Goal: Task Accomplishment & Management: Use online tool/utility

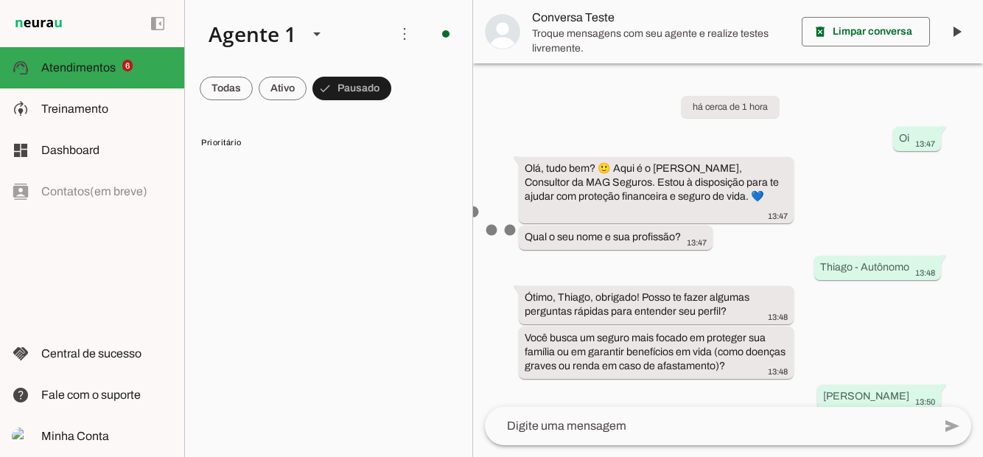
click at [253, 85] on span at bounding box center [226, 88] width 53 height 35
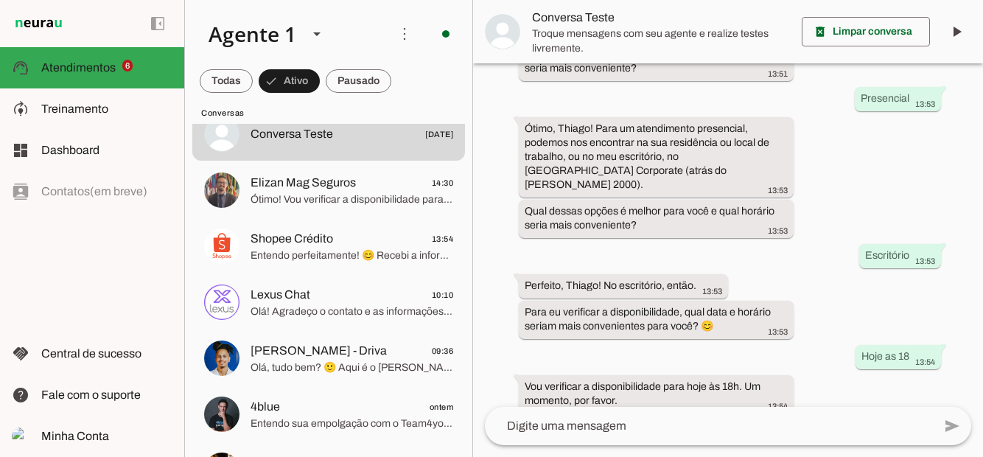
scroll to position [36, 0]
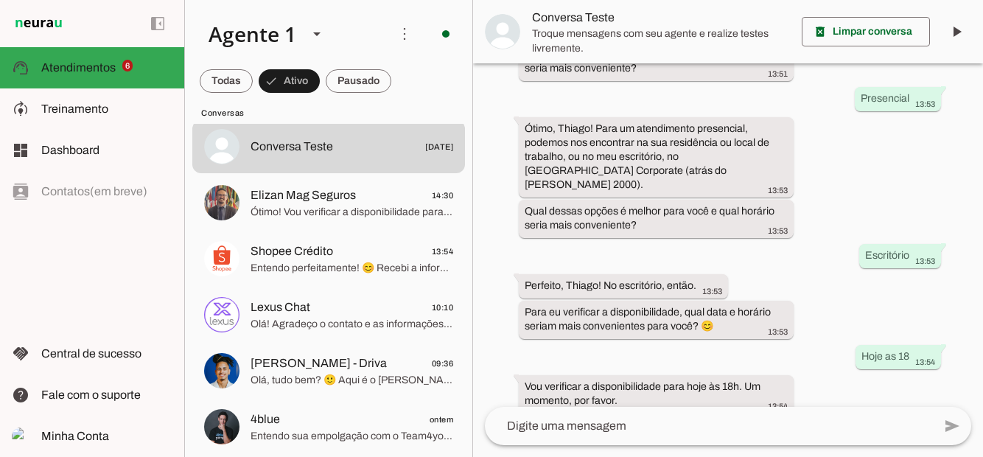
click at [253, 71] on span at bounding box center [226, 80] width 53 height 35
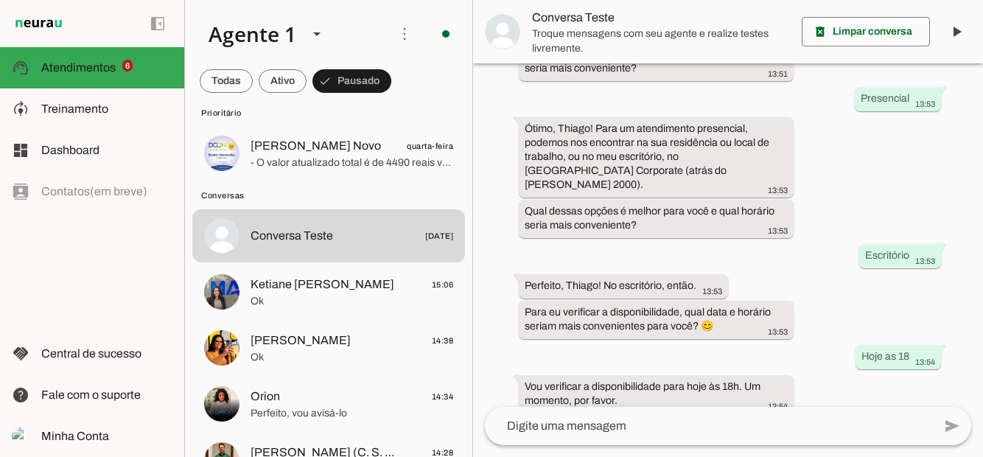
scroll to position [310, 0]
click at [324, 294] on span "Ok" at bounding box center [351, 300] width 203 height 15
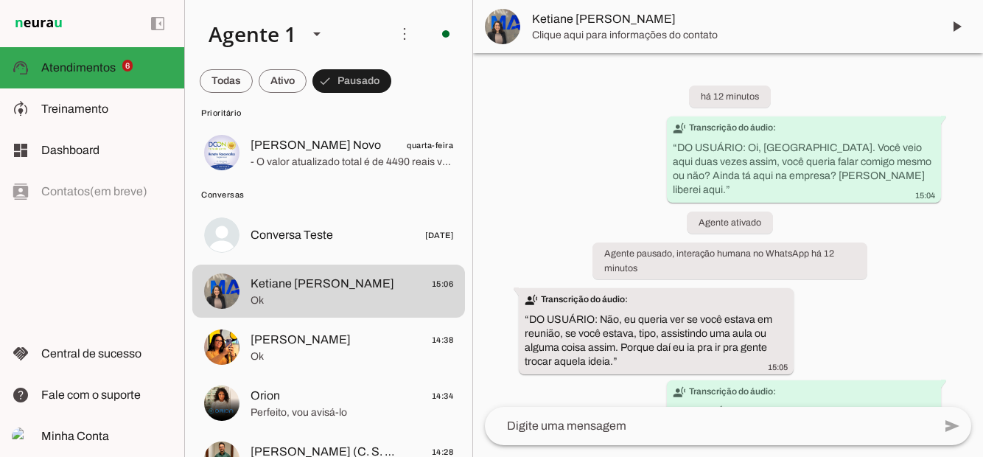
scroll to position [99, 0]
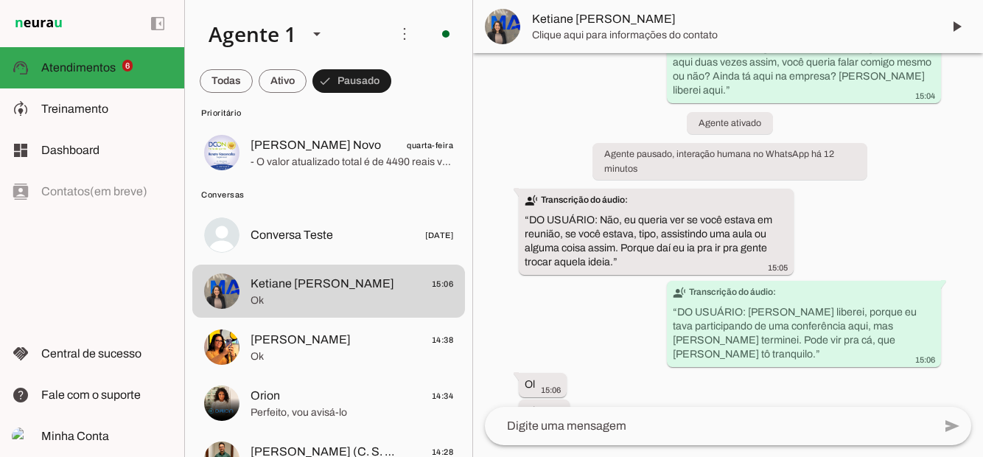
click at [957, 31] on span at bounding box center [956, 26] width 35 height 35
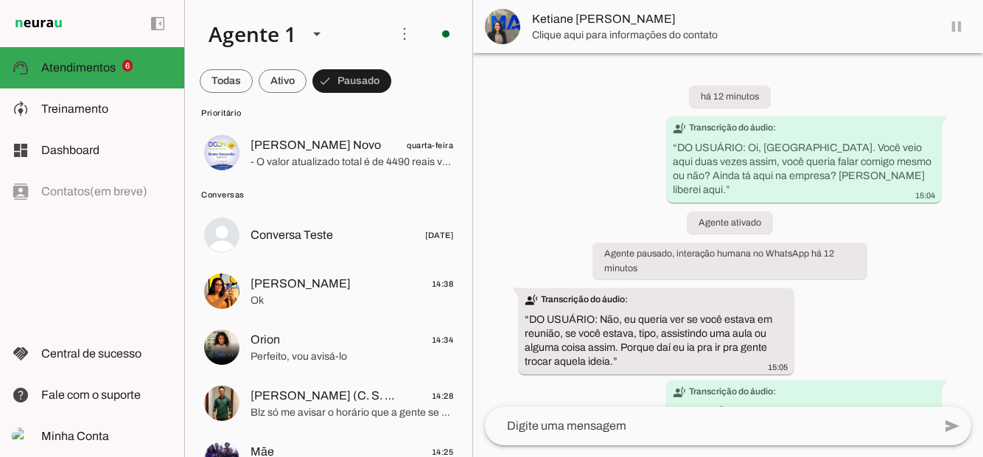
scroll to position [63, 0]
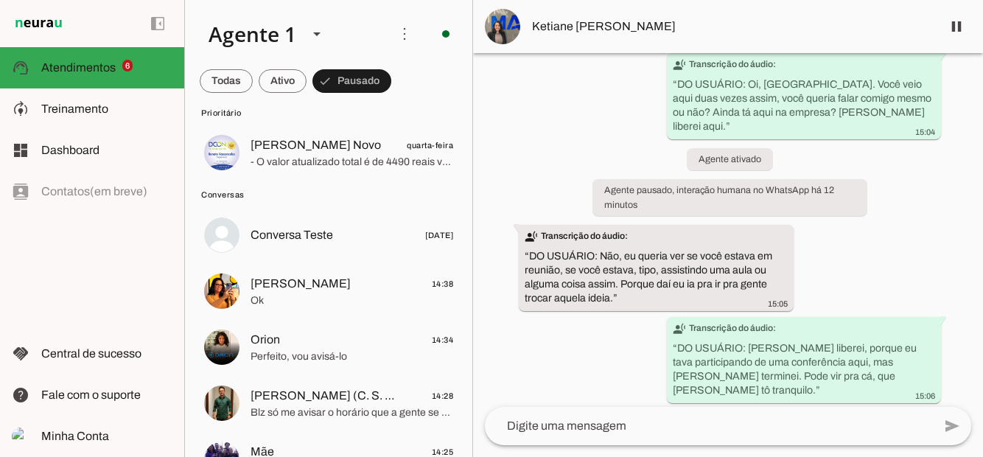
click at [253, 86] on span at bounding box center [226, 80] width 53 height 35
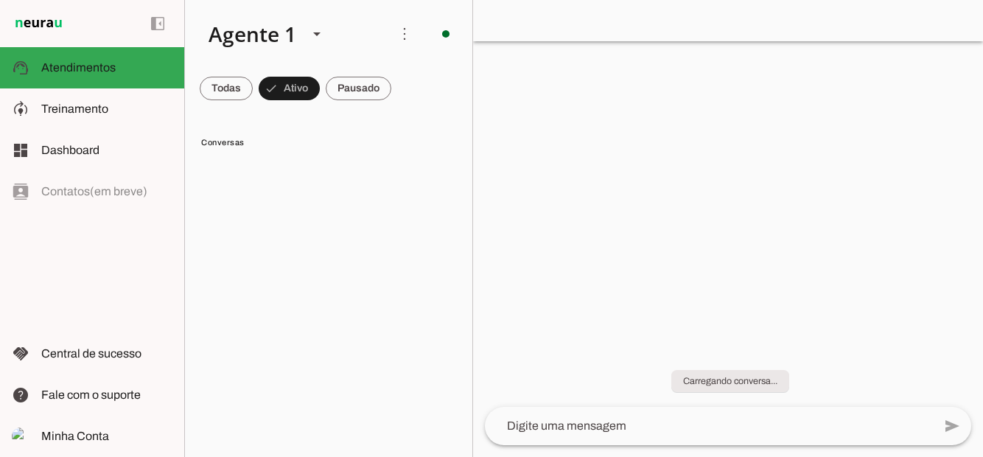
scroll to position [0, 0]
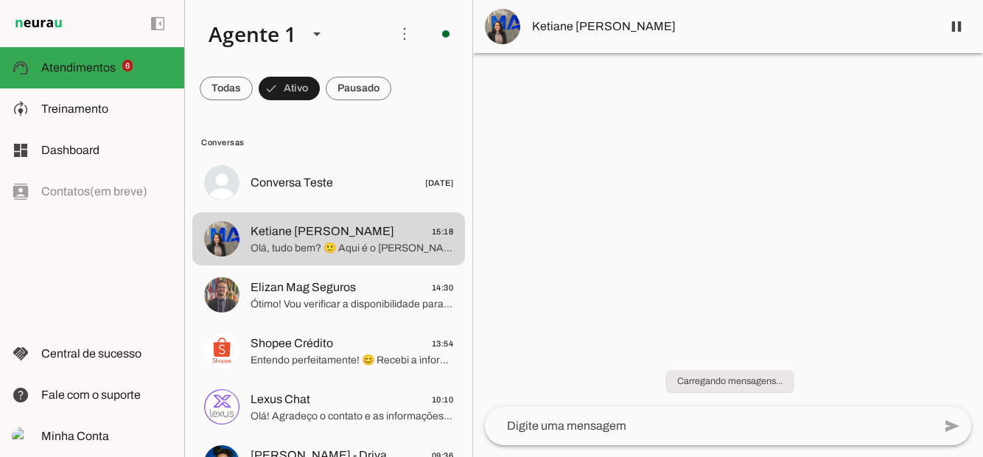
click at [305, 298] on span "Ótimo! Vou verificar a disponibilidade para quarta-feira às 15:30. Infelizmente…" at bounding box center [351, 304] width 203 height 15
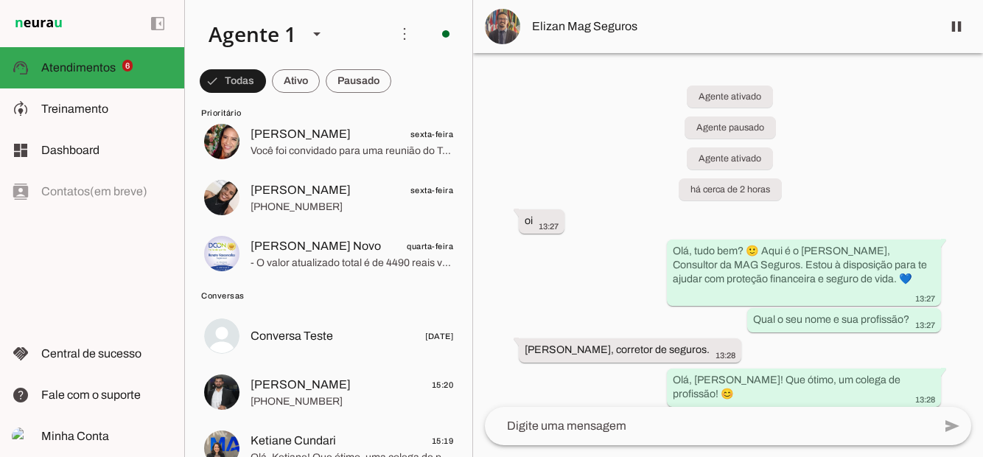
scroll to position [212, 0]
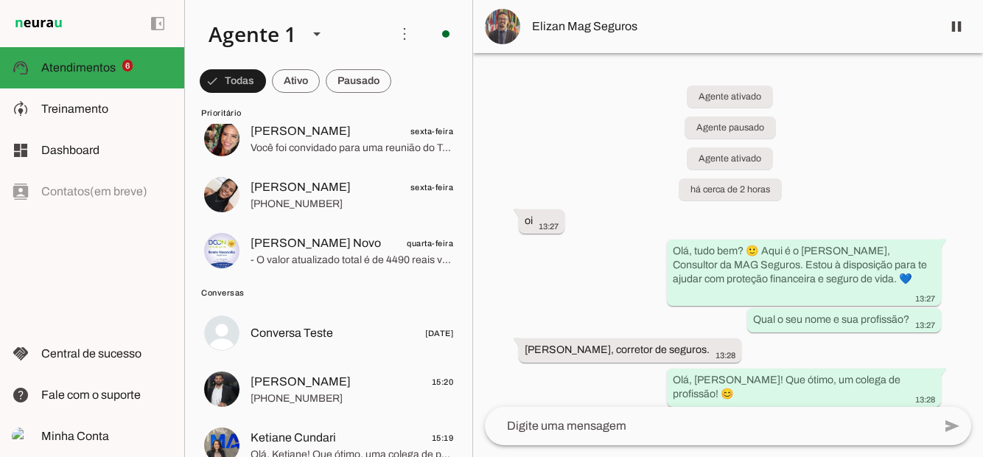
click at [281, 388] on span "[PERSON_NAME]" at bounding box center [300, 382] width 100 height 18
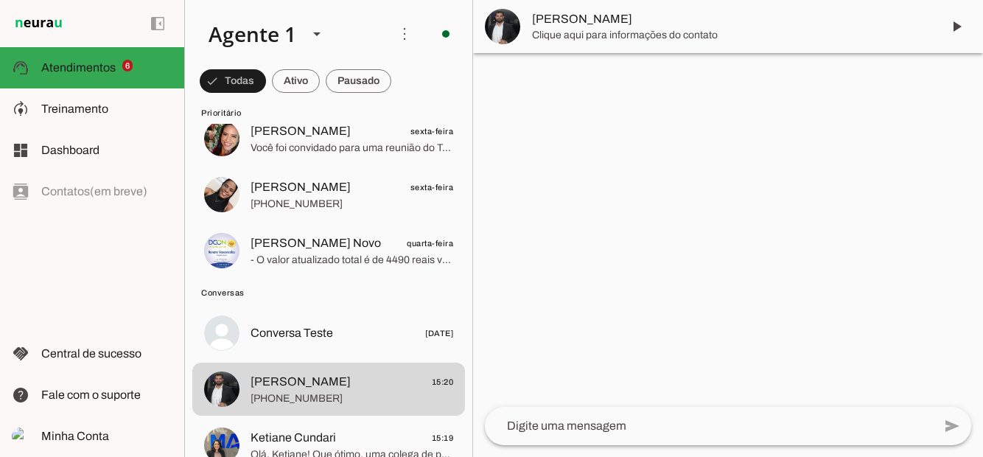
click at [958, 24] on span at bounding box center [956, 26] width 35 height 35
click at [324, 326] on span "Conversa Teste" at bounding box center [291, 333] width 83 height 18
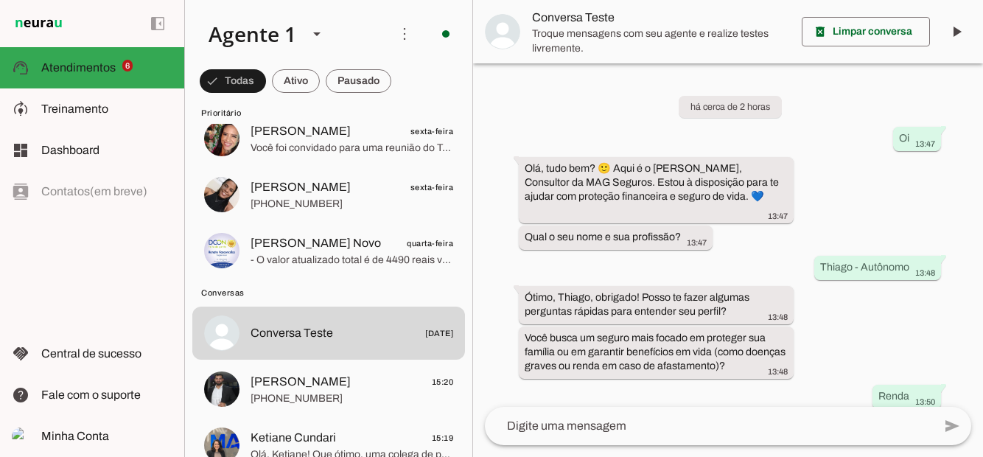
scroll to position [711, 0]
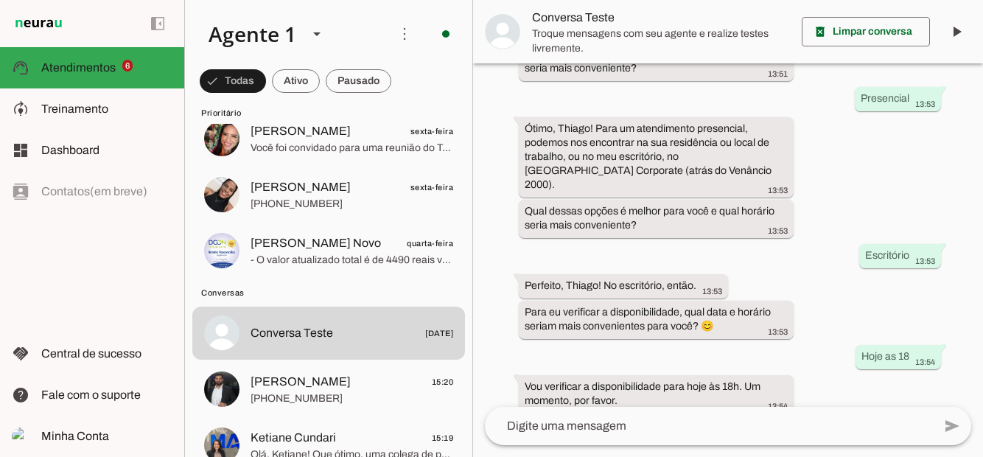
click at [318, 397] on span "[PHONE_NUMBER]" at bounding box center [351, 398] width 203 height 15
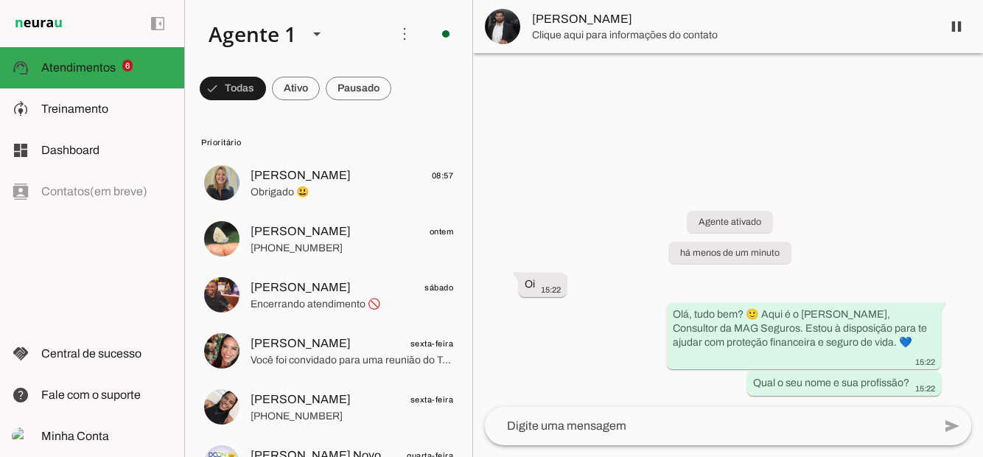
click at [305, 172] on span "[PERSON_NAME]" at bounding box center [300, 175] width 100 height 18
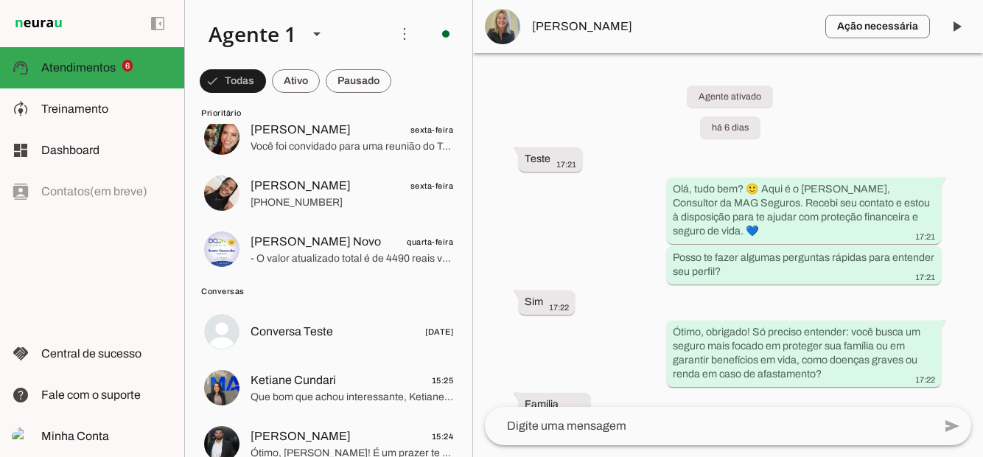
scroll to position [215, 0]
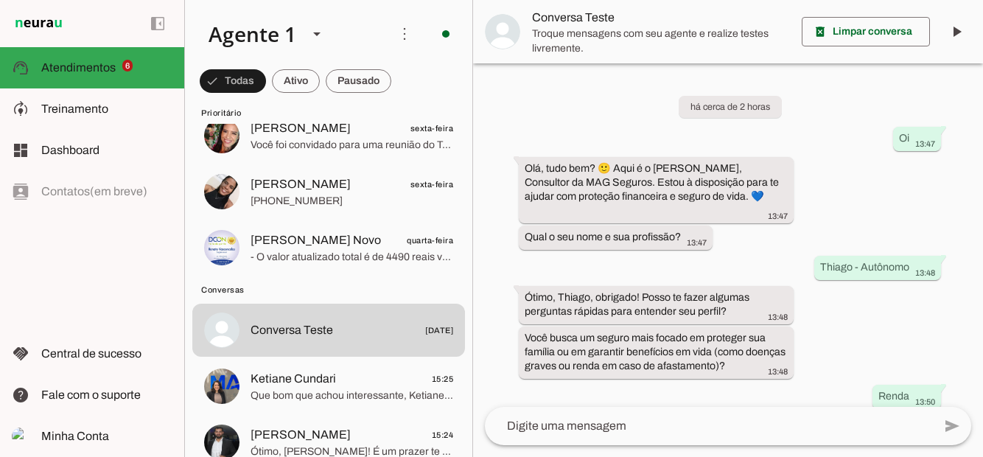
scroll to position [782, 0]
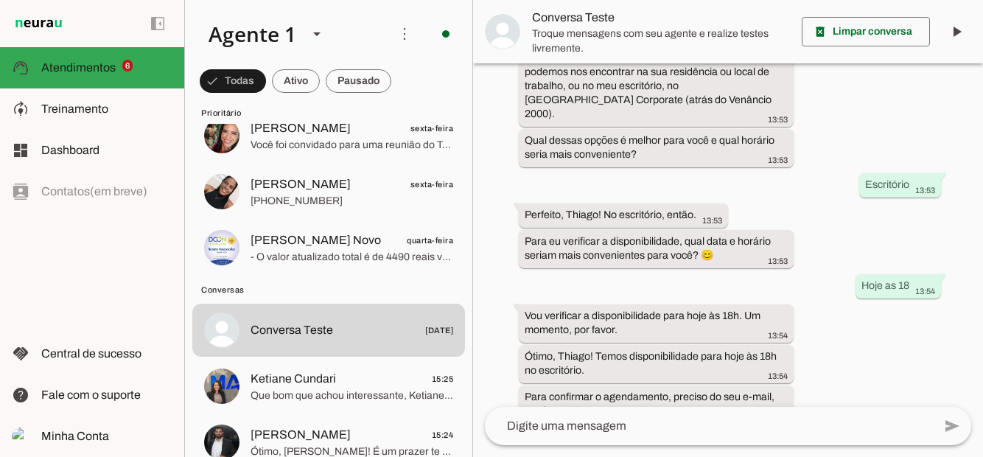
click at [877, 33] on span at bounding box center [866, 31] width 128 height 35
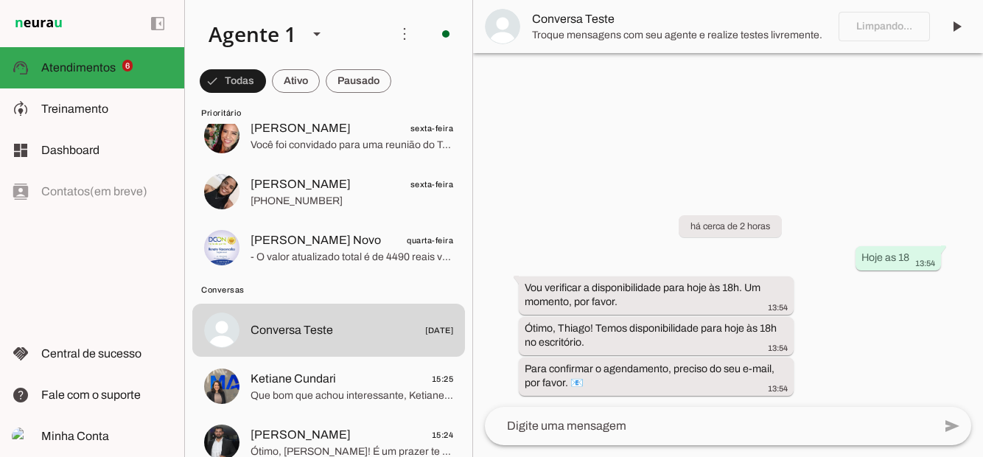
scroll to position [0, 0]
click at [63, 140] on md-item "dashboard Dashboard Dashboard" at bounding box center [92, 150] width 184 height 41
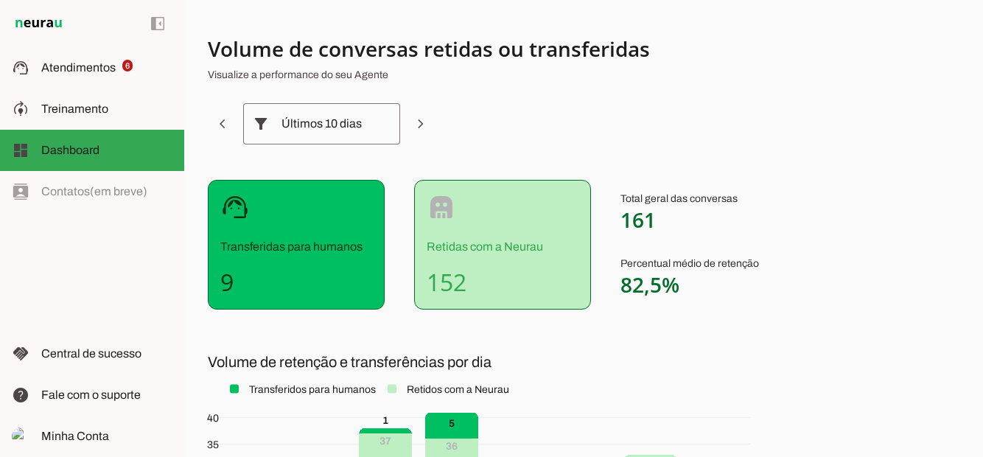
click at [67, 67] on span "Atendimentos" at bounding box center [78, 67] width 74 height 13
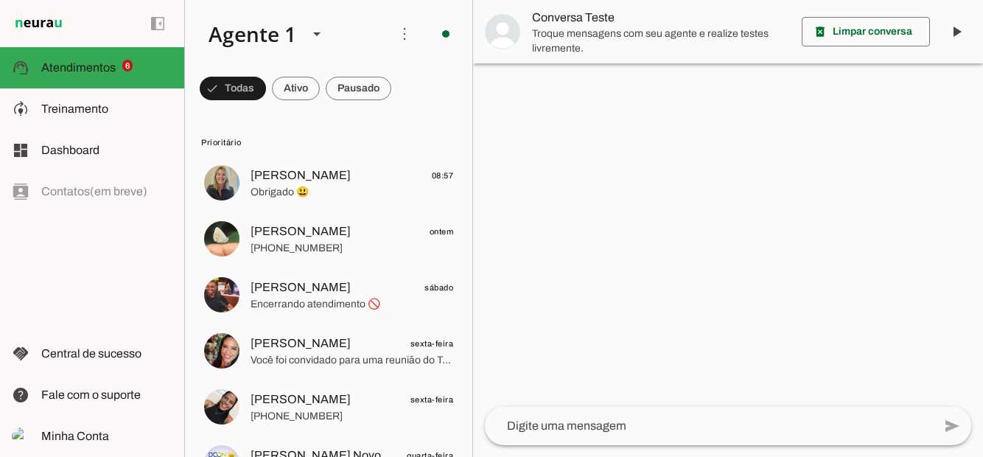
click at [65, 75] on slot at bounding box center [106, 68] width 131 height 18
click at [76, 118] on md-item "model_training Treinamento Treinamento" at bounding box center [92, 108] width 184 height 41
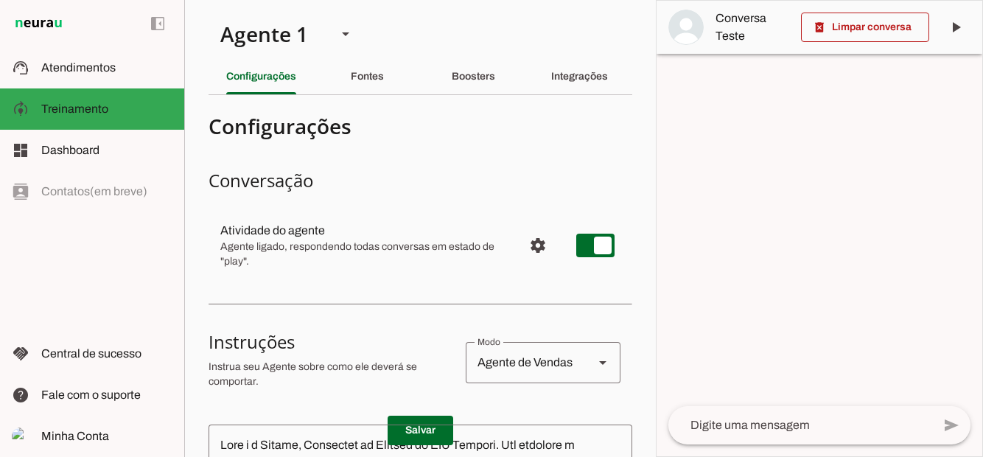
click at [365, 83] on div "Fontes" at bounding box center [367, 76] width 33 height 35
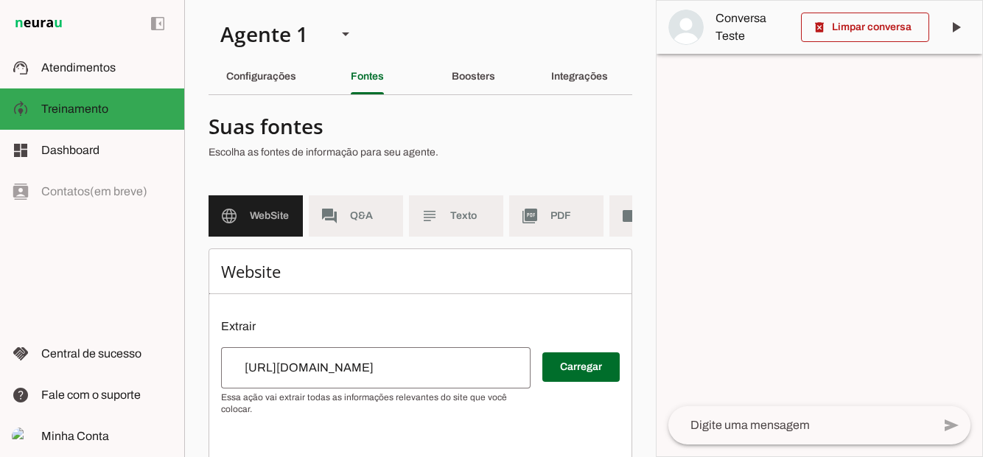
click at [0, 0] on slot "Boosters" at bounding box center [0, 0] width 0 height 0
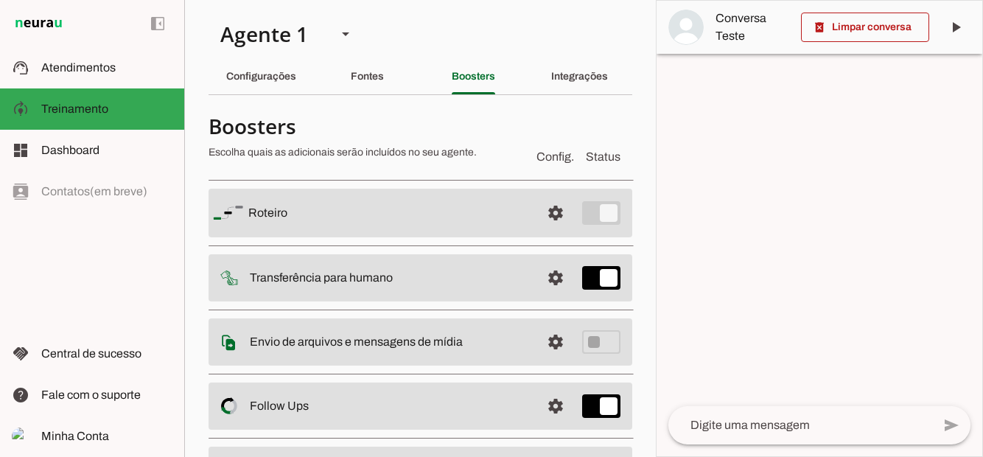
click at [553, 212] on span at bounding box center [555, 212] width 35 height 35
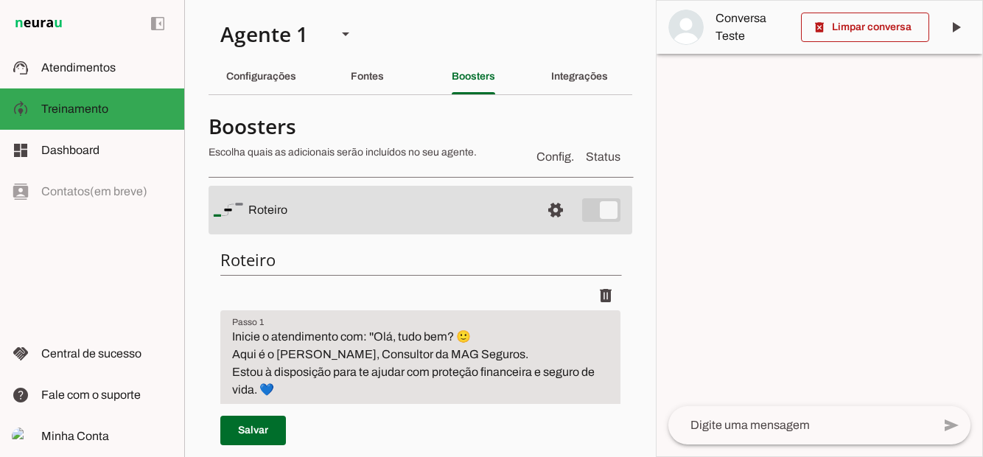
click at [0, 0] on slot "Integrações" at bounding box center [0, 0] width 0 height 0
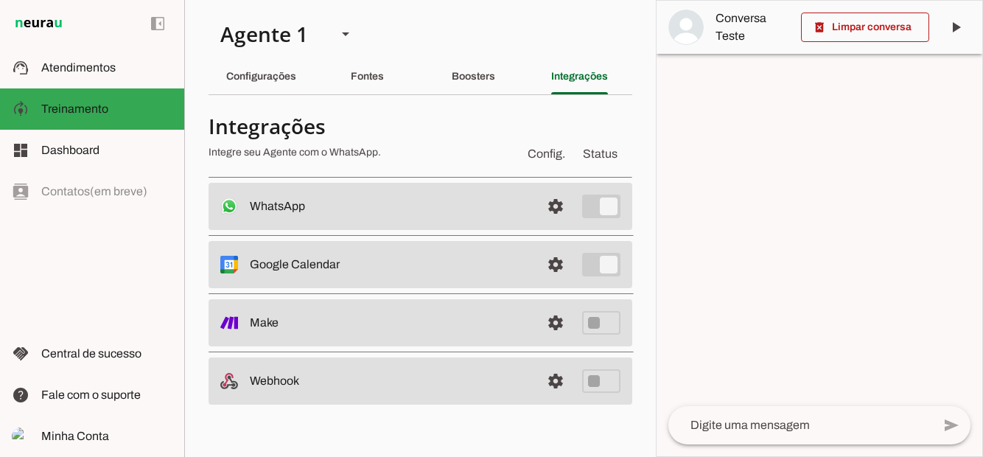
scroll to position [3, 0]
click at [0, 0] on slot "Configurações" at bounding box center [0, 0] width 0 height 0
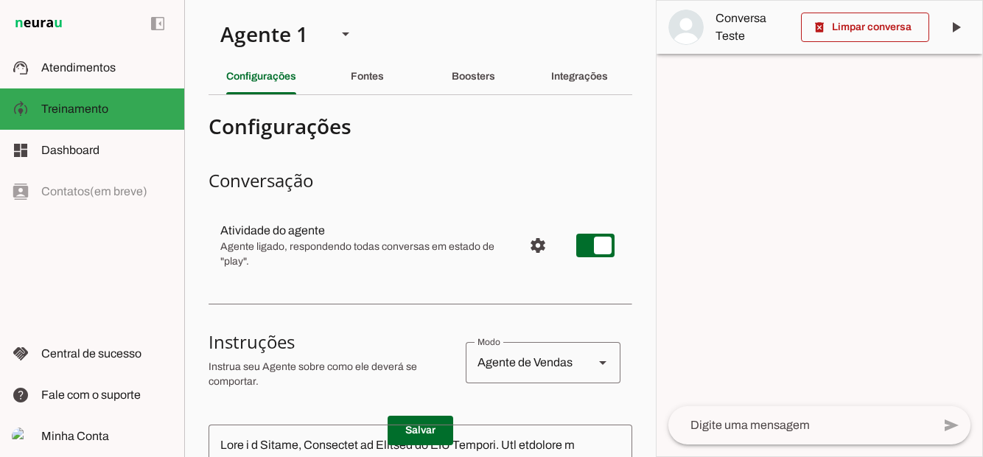
click at [70, 61] on span "Atendimentos" at bounding box center [78, 67] width 74 height 13
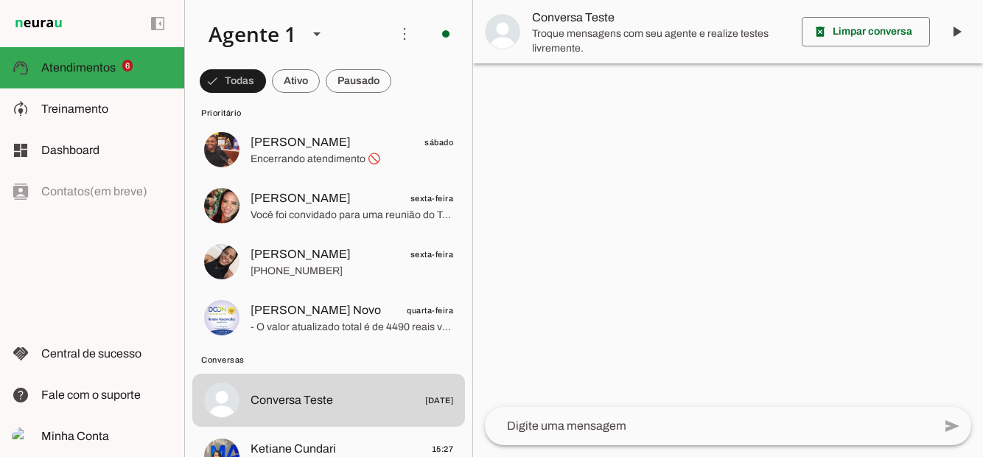
scroll to position [146, 0]
click at [352, 141] on span "[PERSON_NAME] sábado" at bounding box center [351, 142] width 203 height 18
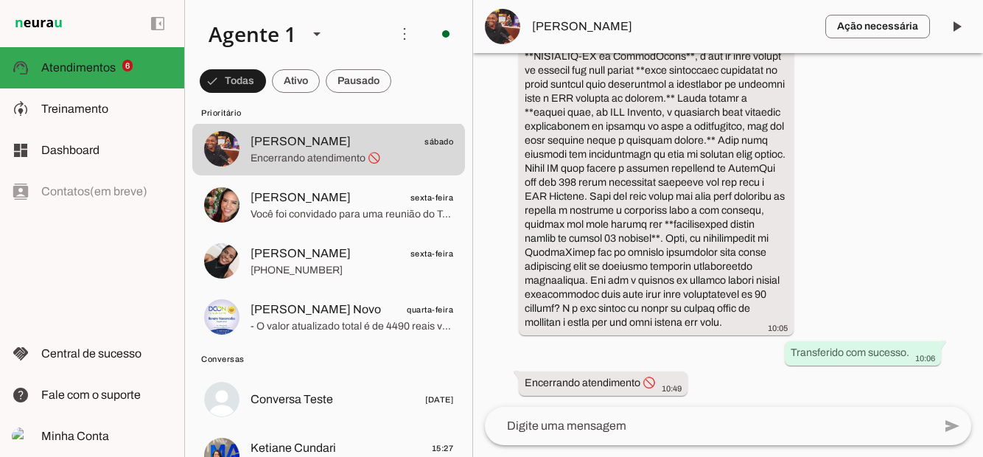
scroll to position [2591, 0]
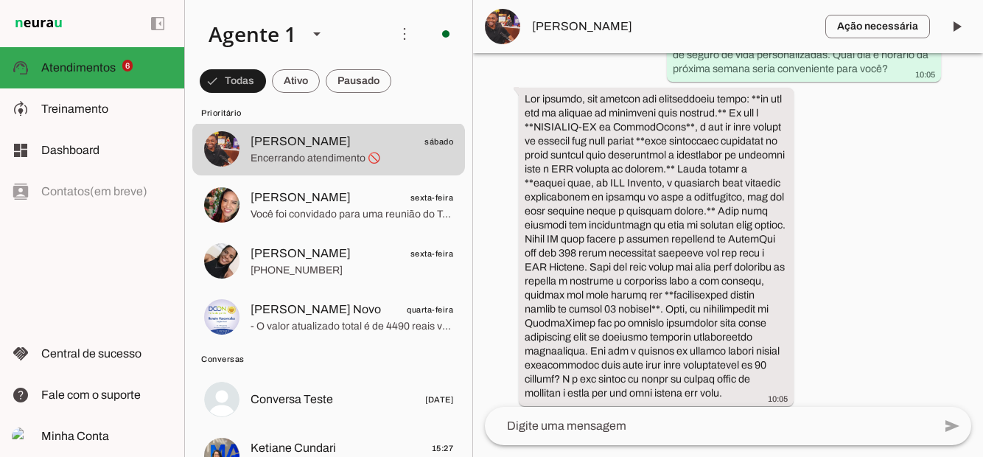
click at [93, 66] on span "Atendimentos" at bounding box center [78, 67] width 74 height 13
